Goal: Task Accomplishment & Management: Manage account settings

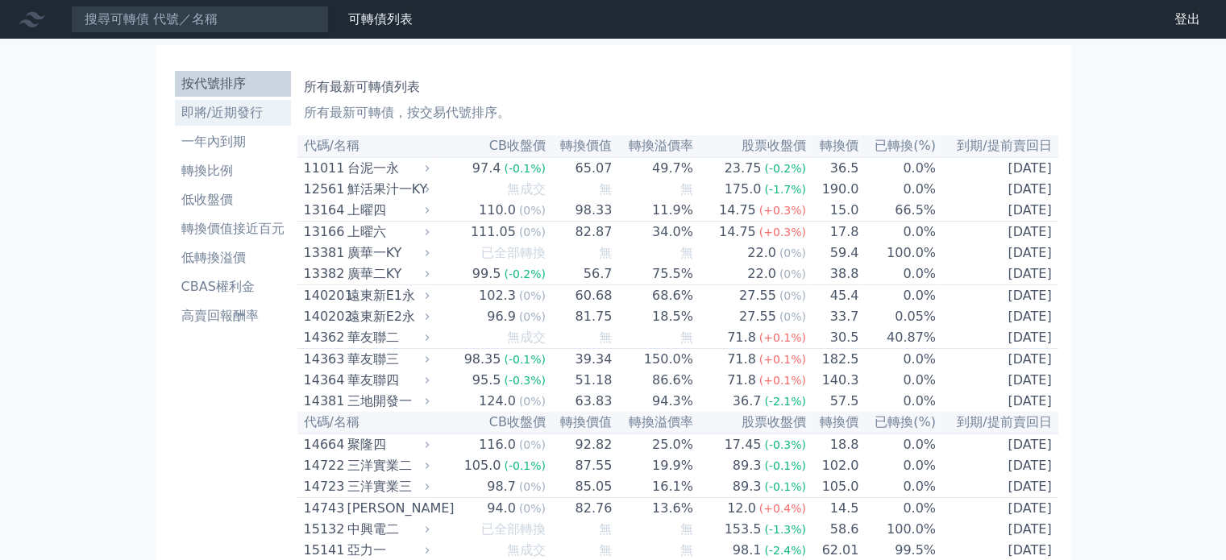
click at [264, 108] on li "即將/近期發行" at bounding box center [233, 112] width 116 height 19
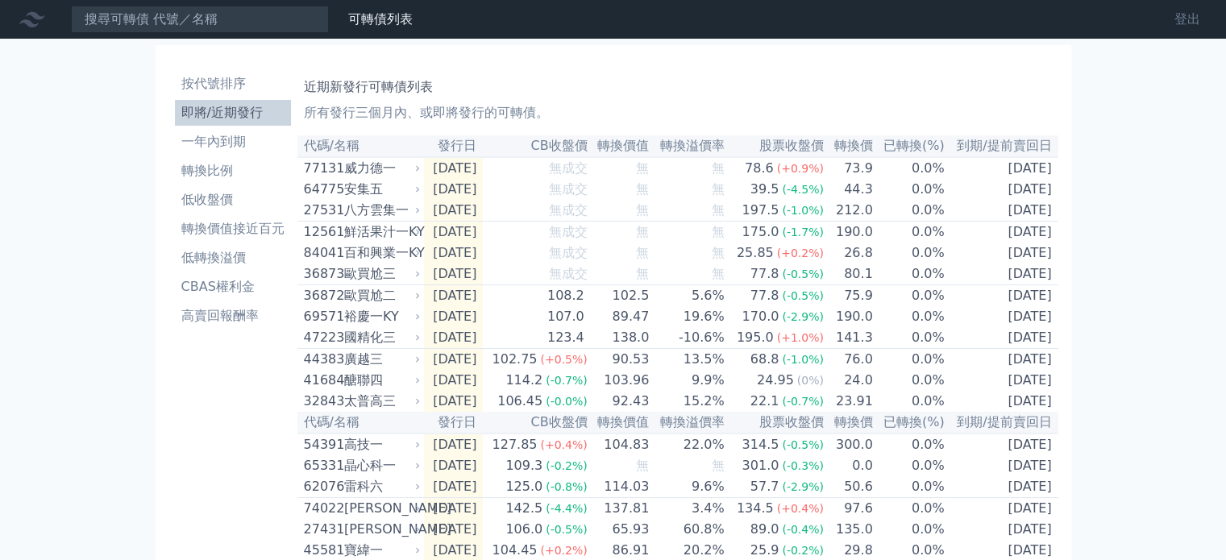
click at [1183, 22] on link "登出" at bounding box center [1188, 19] width 52 height 26
